Goal: Use online tool/utility: Utilize a website feature to perform a specific function

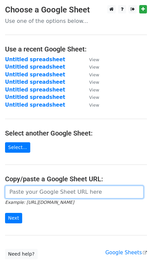
click at [29, 189] on input "url" at bounding box center [74, 192] width 138 height 13
paste input "[URL][DOMAIN_NAME]"
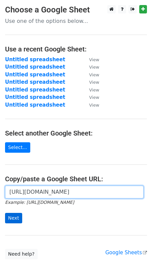
type input "[URL][DOMAIN_NAME]"
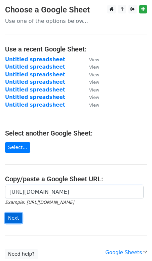
click at [15, 218] on input "Next" at bounding box center [13, 218] width 17 height 10
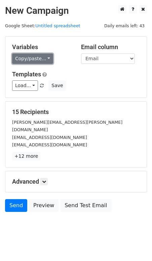
click at [35, 58] on link "Copy/paste..." at bounding box center [32, 58] width 41 height 10
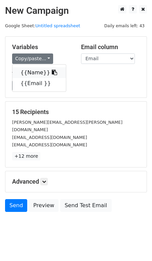
click at [33, 75] on link "{{Name}}" at bounding box center [38, 72] width 53 height 11
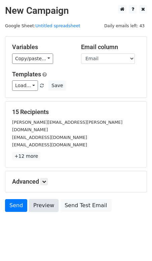
click at [45, 200] on link "Preview" at bounding box center [44, 205] width 30 height 13
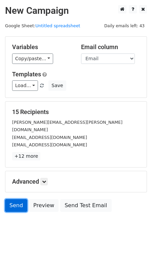
click at [21, 199] on link "Send" at bounding box center [16, 205] width 22 height 13
